Goal: Transaction & Acquisition: Purchase product/service

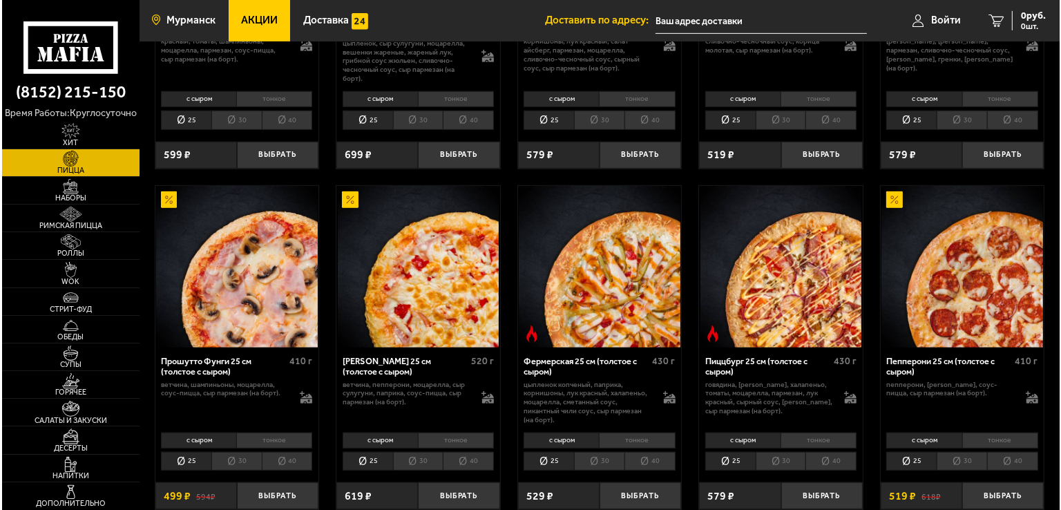
scroll to position [760, 0]
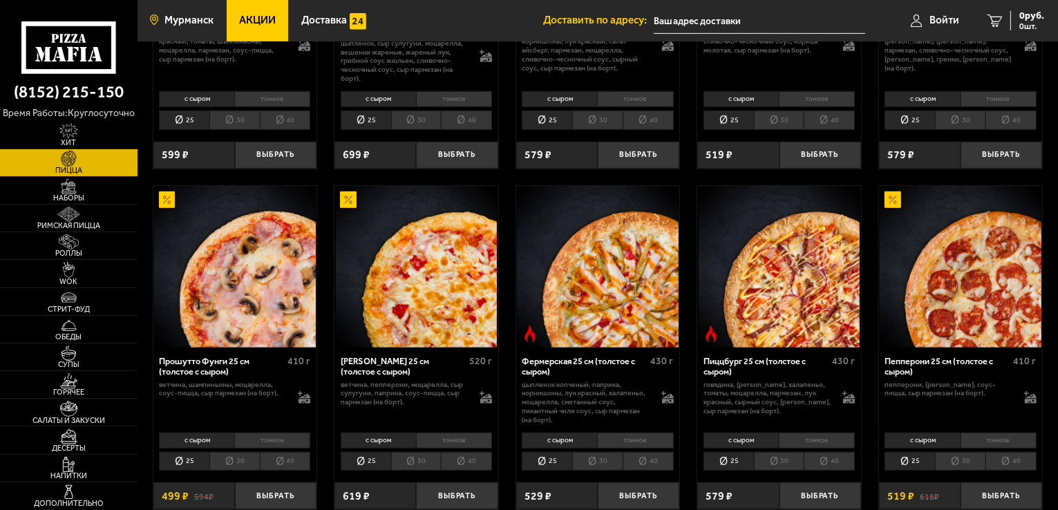
click at [205, 26] on span "Мурманск" at bounding box center [188, 20] width 49 height 10
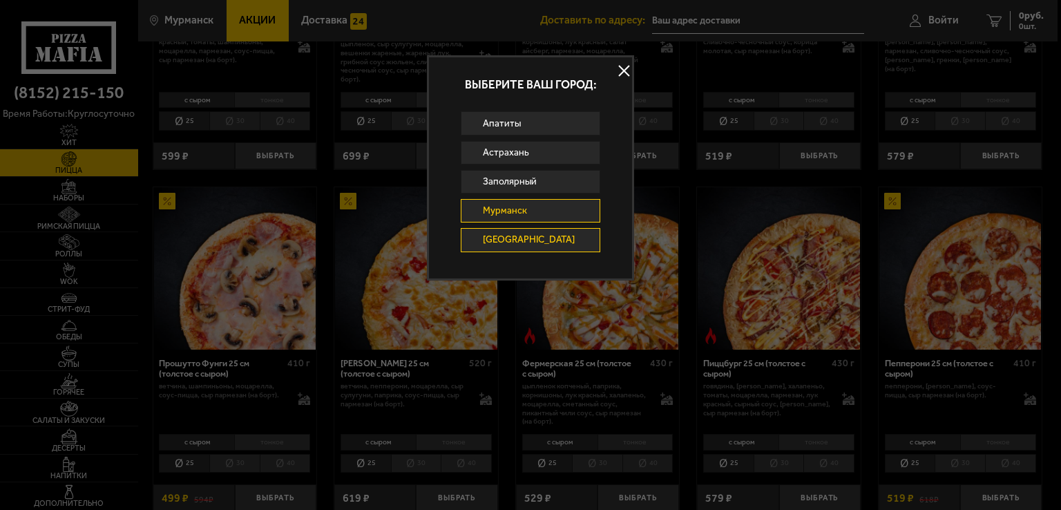
click at [495, 244] on link "[GEOGRAPHIC_DATA]" at bounding box center [531, 239] width 140 height 23
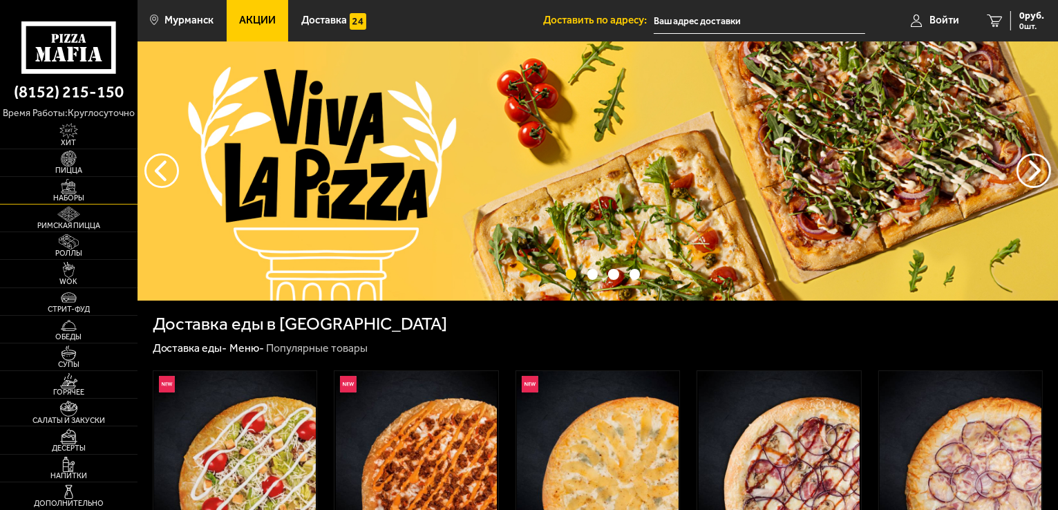
click at [66, 186] on img at bounding box center [69, 186] width 42 height 15
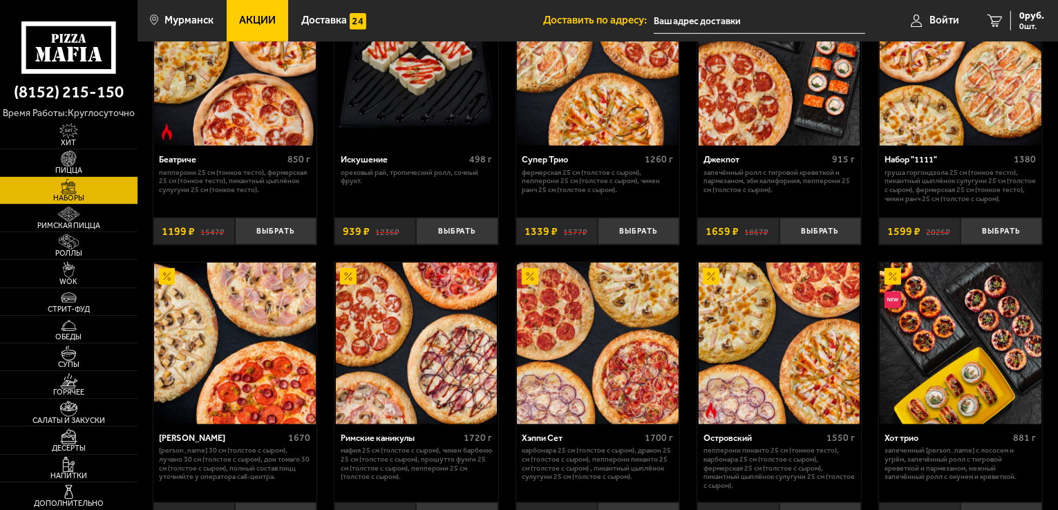
scroll to position [967, 0]
